Goal: Transaction & Acquisition: Purchase product/service

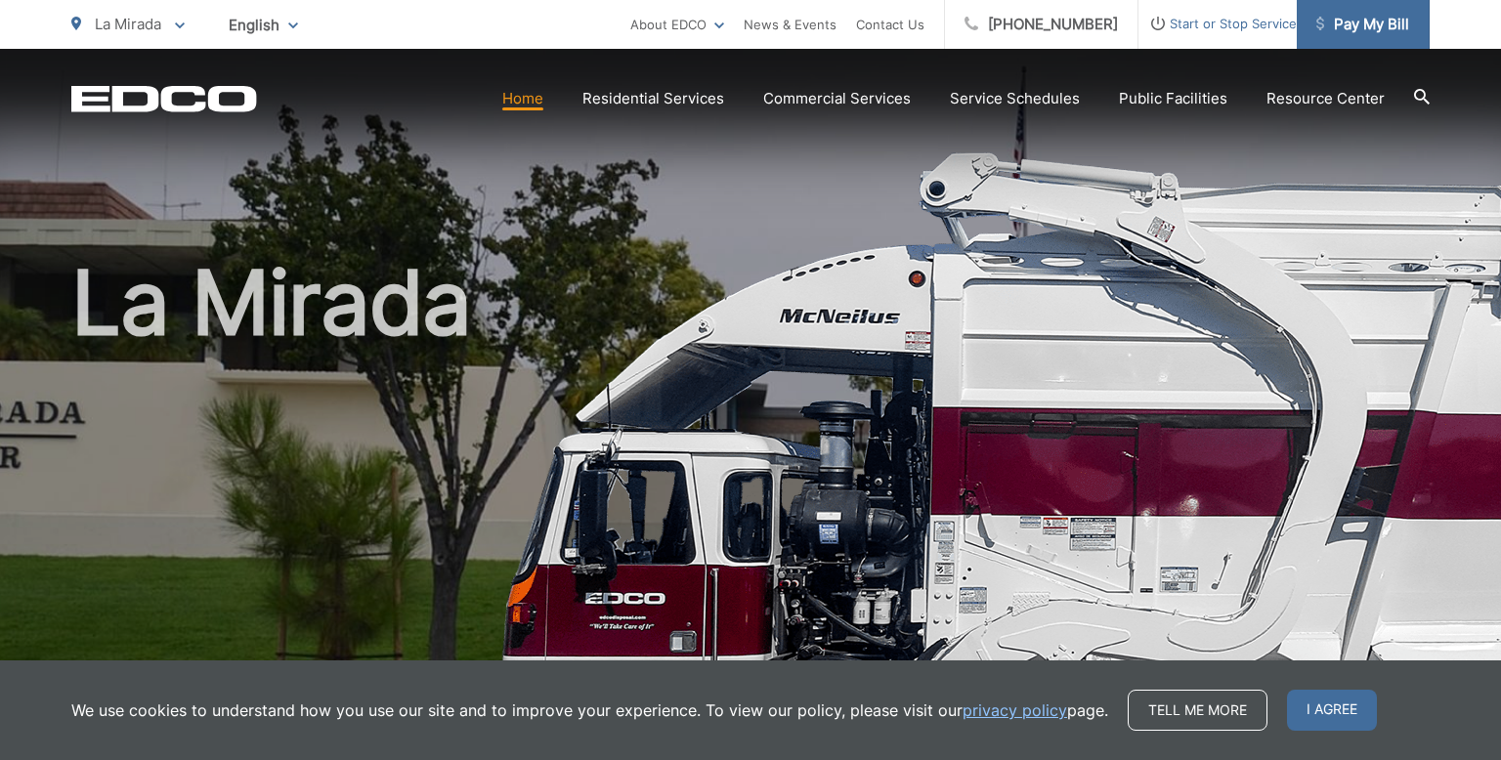
click at [1360, 25] on span "Pay My Bill" at bounding box center [1362, 24] width 93 height 23
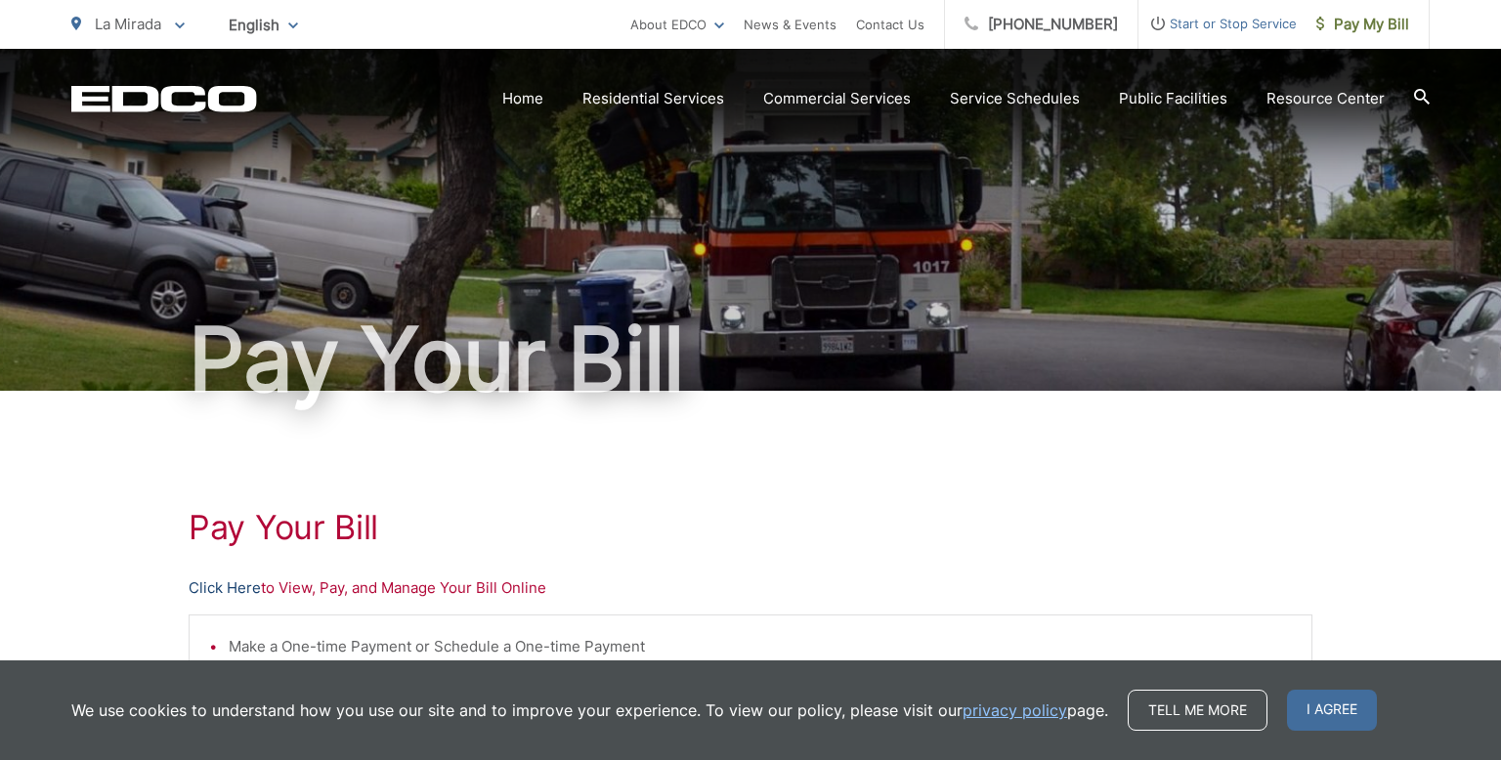
click at [232, 592] on link "Click Here" at bounding box center [225, 588] width 72 height 23
click at [1374, 21] on span "Pay My Bill" at bounding box center [1362, 24] width 93 height 23
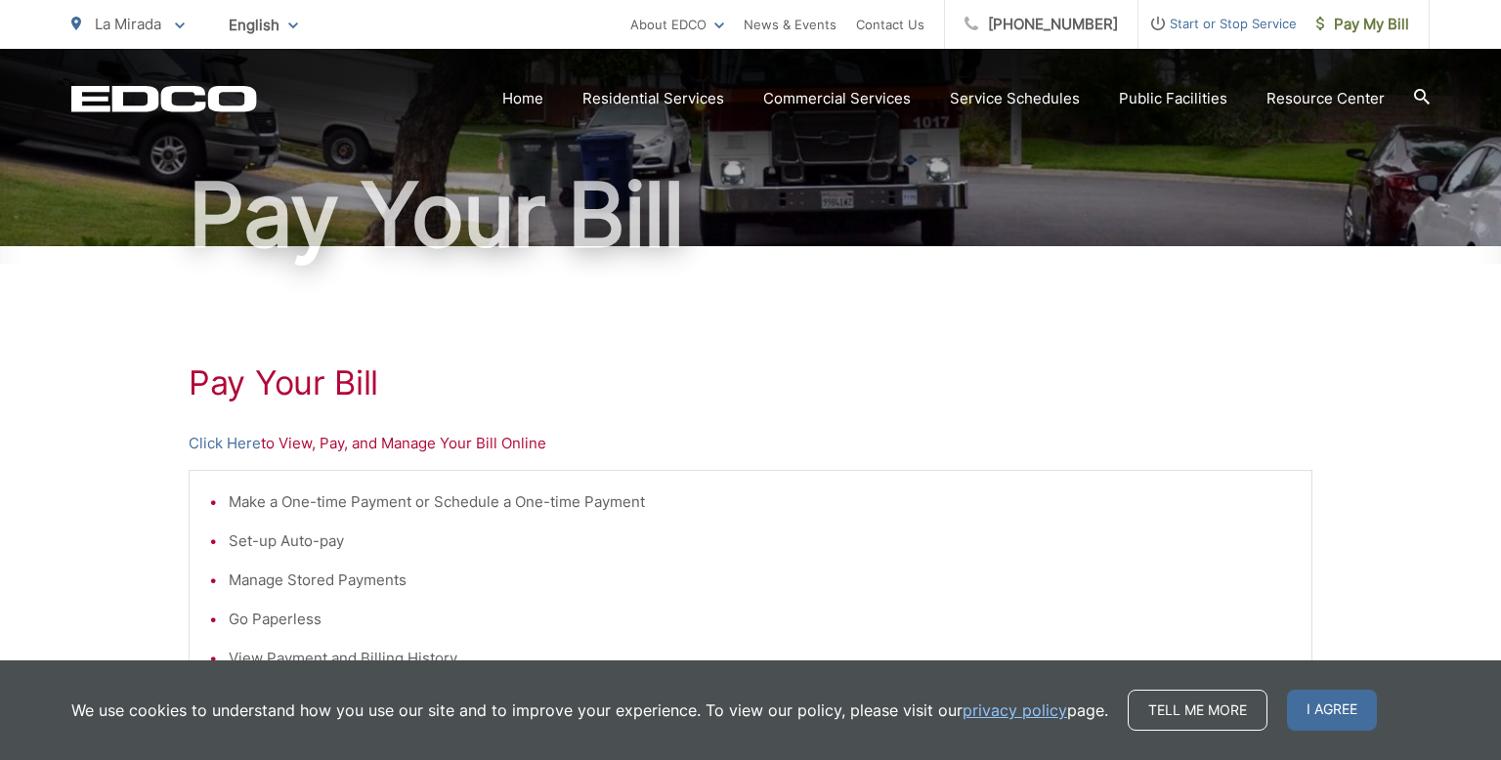
scroll to position [172, 0]
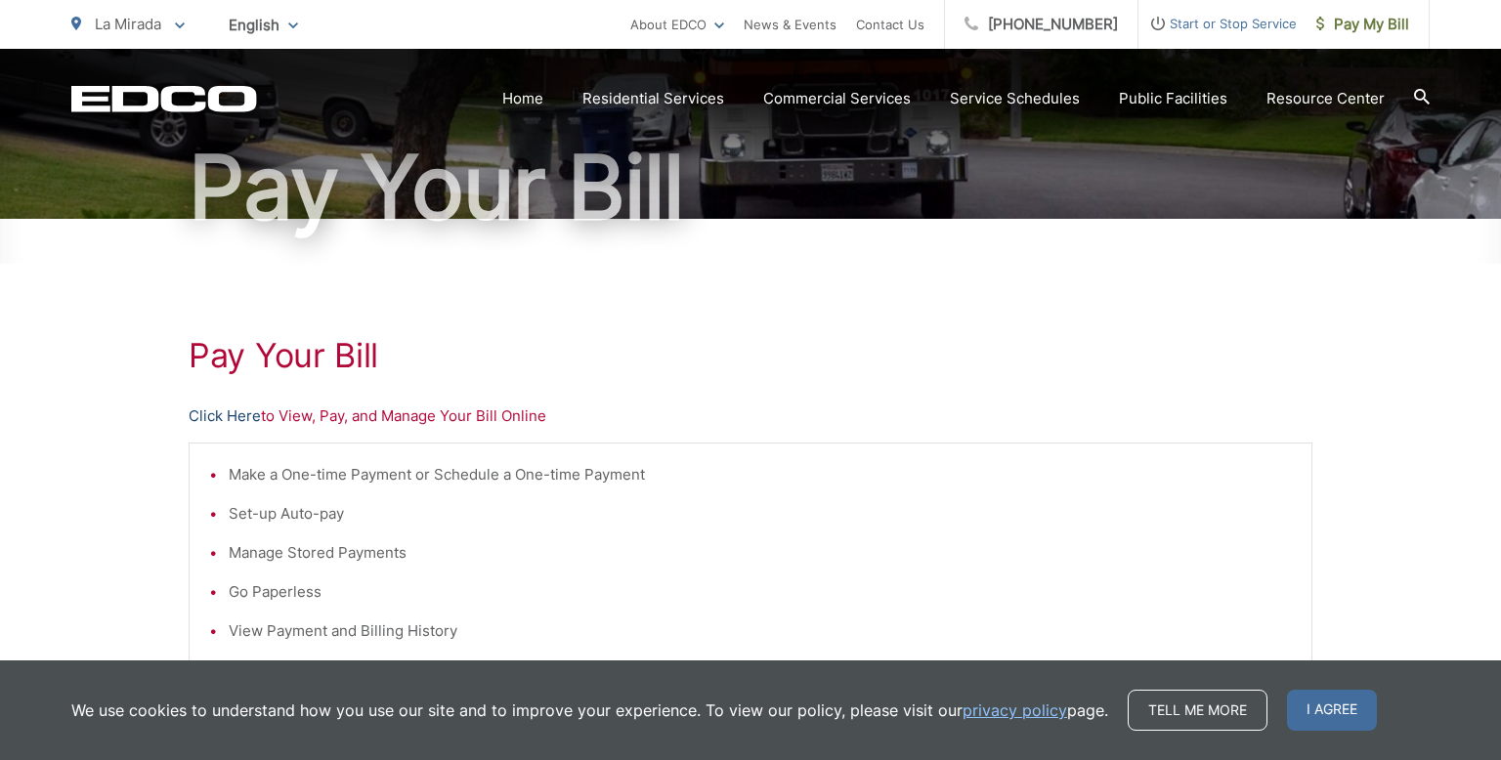
click at [234, 412] on link "Click Here" at bounding box center [225, 416] width 72 height 23
click at [1359, 24] on span "Pay My Bill" at bounding box center [1362, 24] width 93 height 23
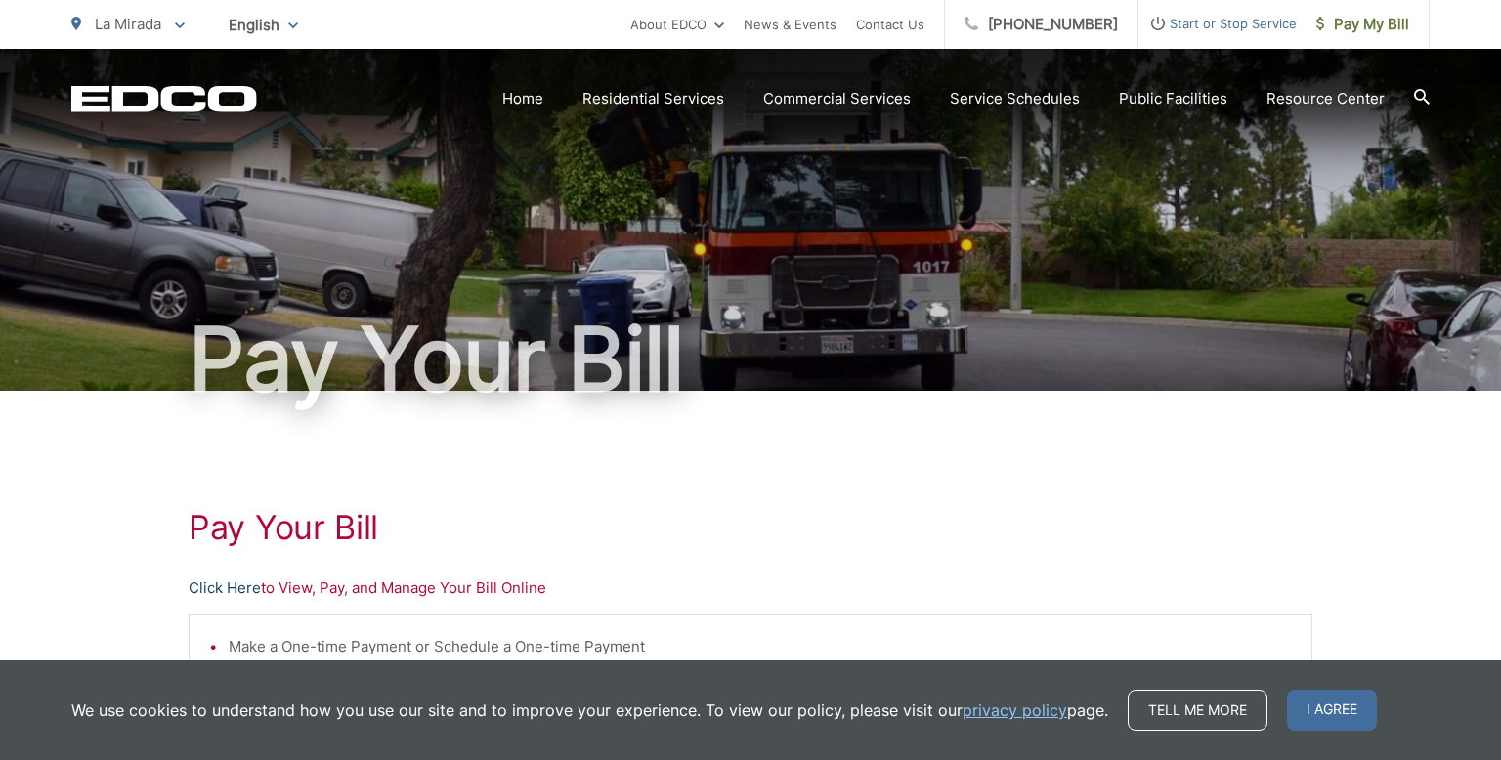
click at [242, 593] on link "Click Here" at bounding box center [225, 588] width 72 height 23
